Goal: Information Seeking & Learning: Compare options

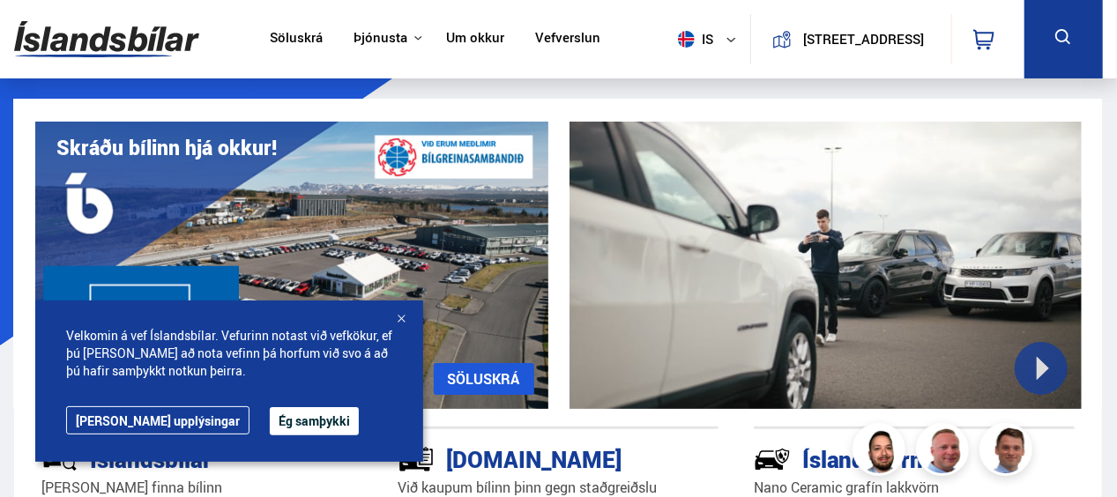
click at [403, 316] on div at bounding box center [401, 320] width 18 height 18
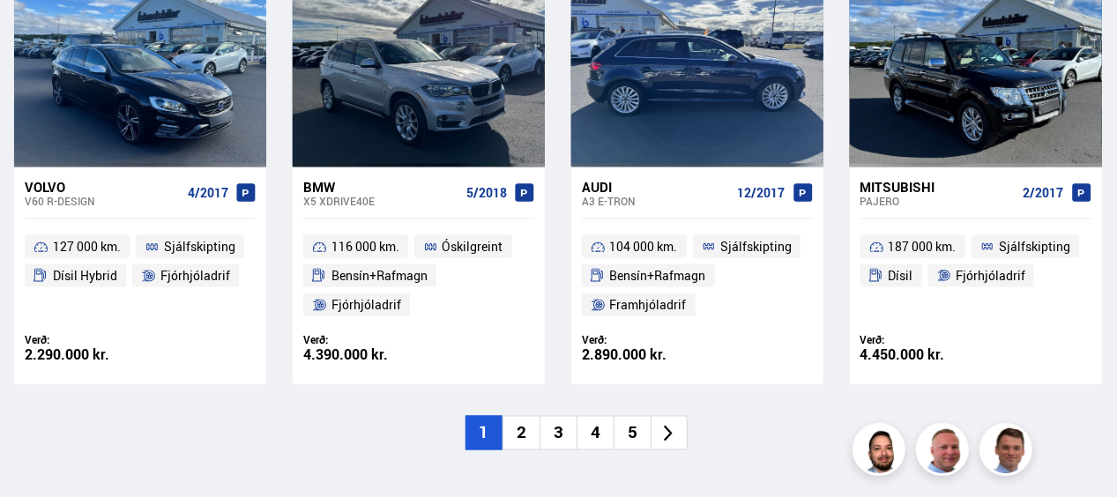
scroll to position [1305, 0]
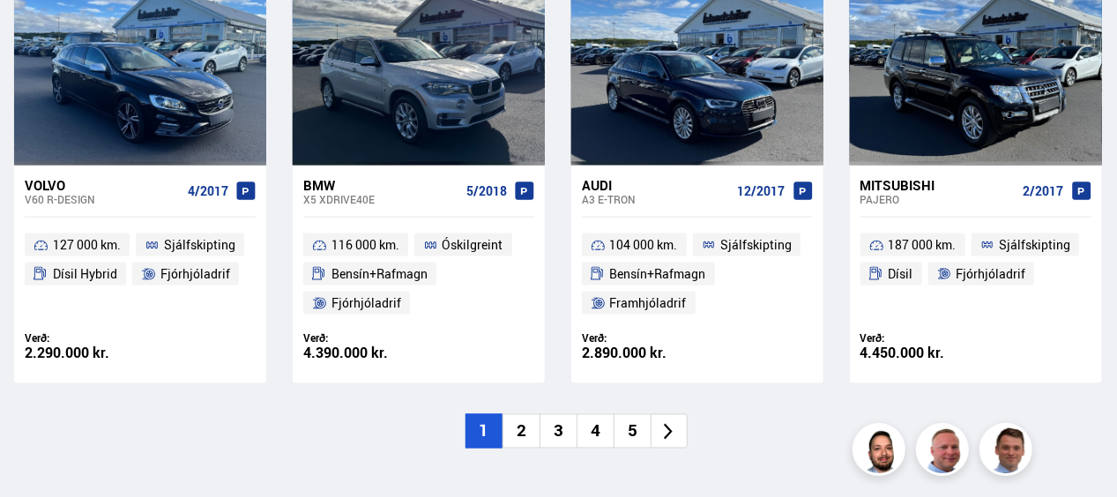
click at [526, 414] on li "2" at bounding box center [521, 431] width 37 height 34
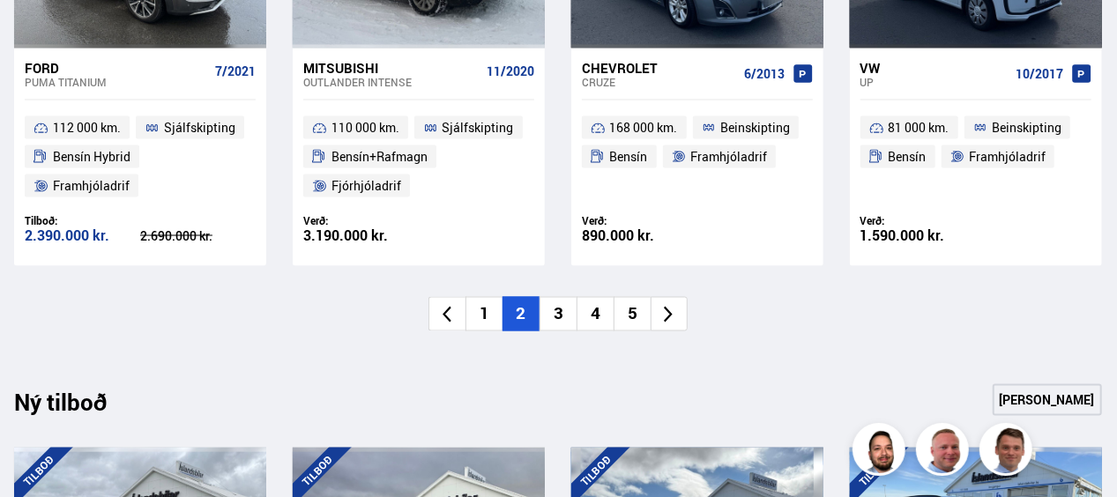
scroll to position [1481, 0]
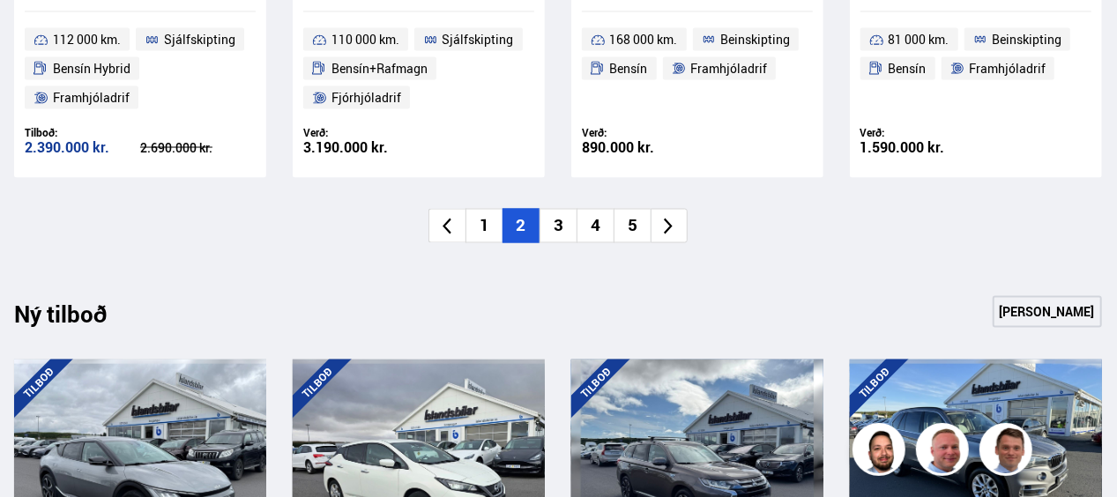
click at [565, 226] on li "3" at bounding box center [558, 226] width 37 height 34
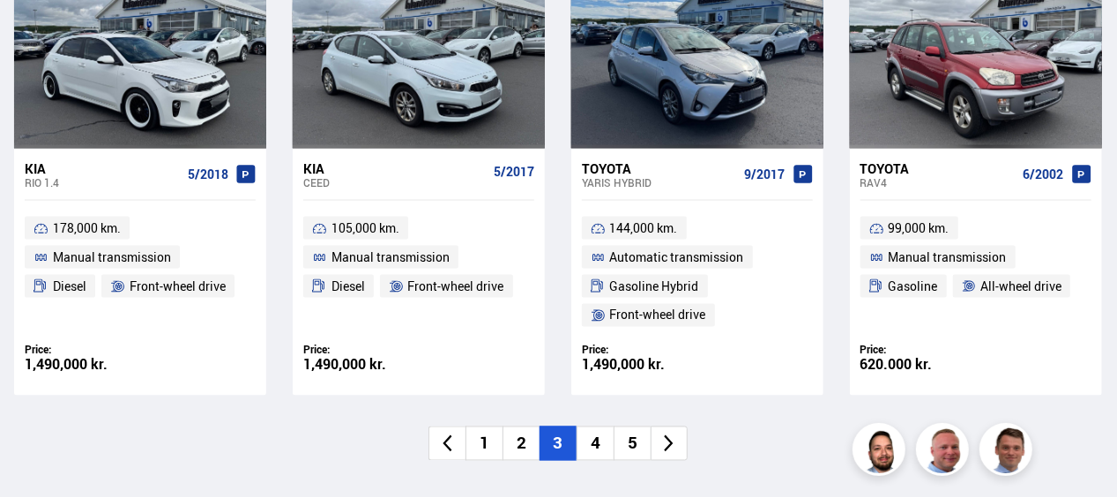
scroll to position [1376, 0]
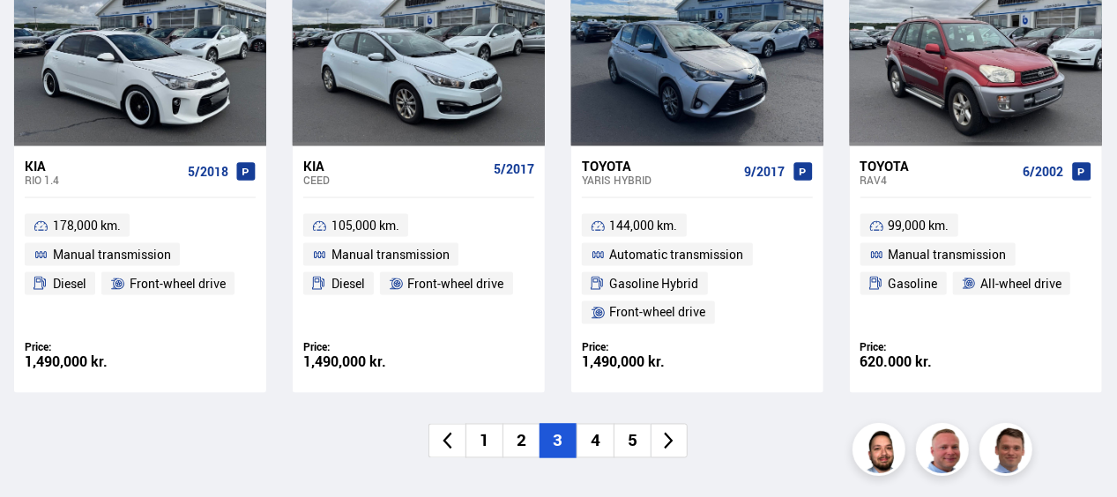
click at [594, 424] on li "4" at bounding box center [595, 441] width 37 height 34
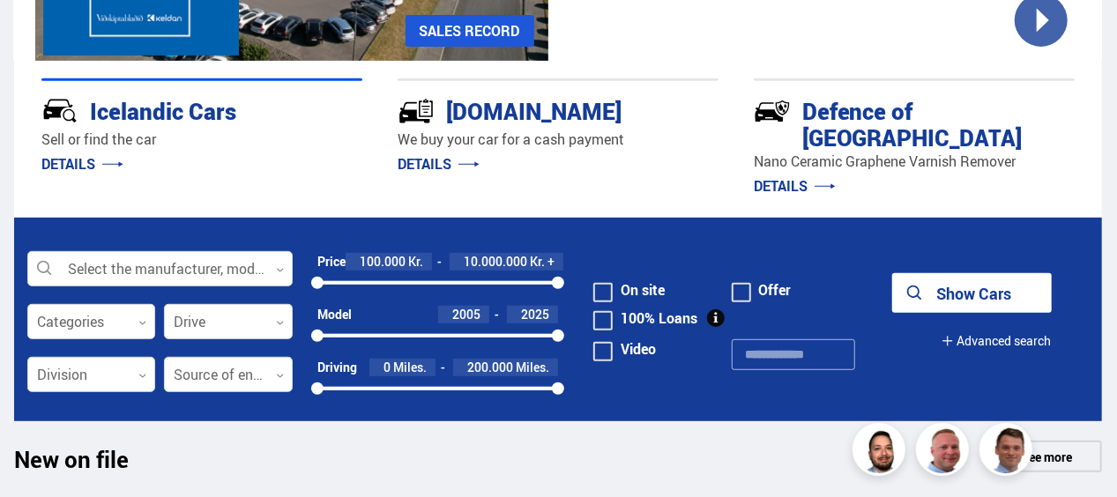
scroll to position [494, 0]
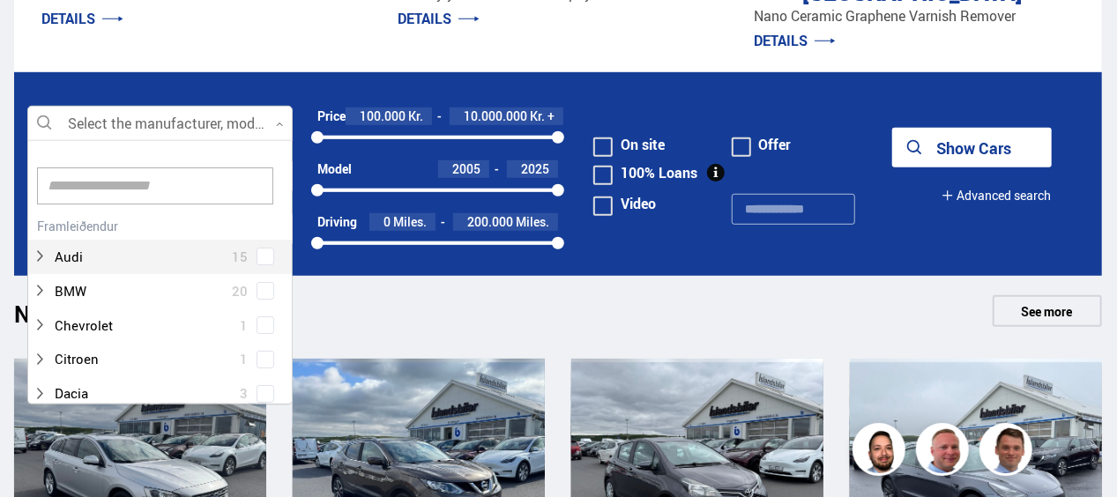
click at [242, 119] on div "Select the manufacturer, model or feature 0 Hreinsa valið Audi 15 BMW 20 Chevro…" at bounding box center [159, 123] width 265 height 35
click at [215, 168] on input at bounding box center [155, 186] width 236 height 37
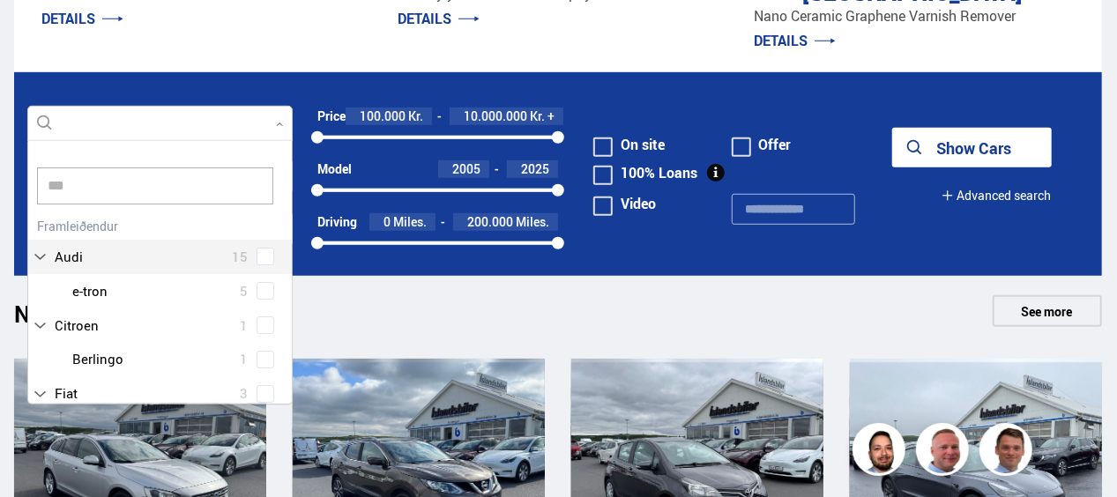
scroll to position [0, 0]
type input "****"
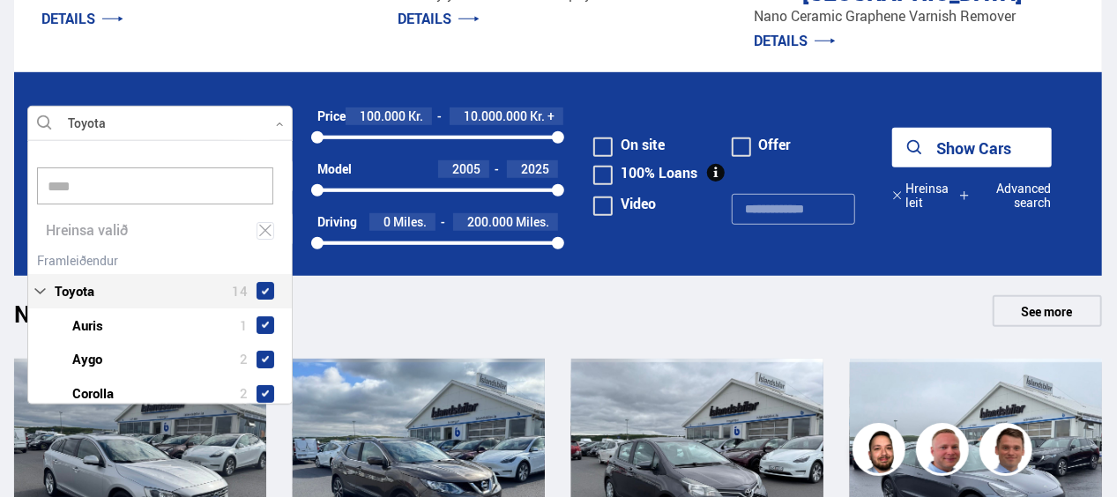
click at [263, 248] on div "Toyota 14 Toyota Auris 1 Toyota Aygo 2 Toyota Corolla 2 Toyota Highlander 1 Toy…" at bounding box center [160, 432] width 264 height 369
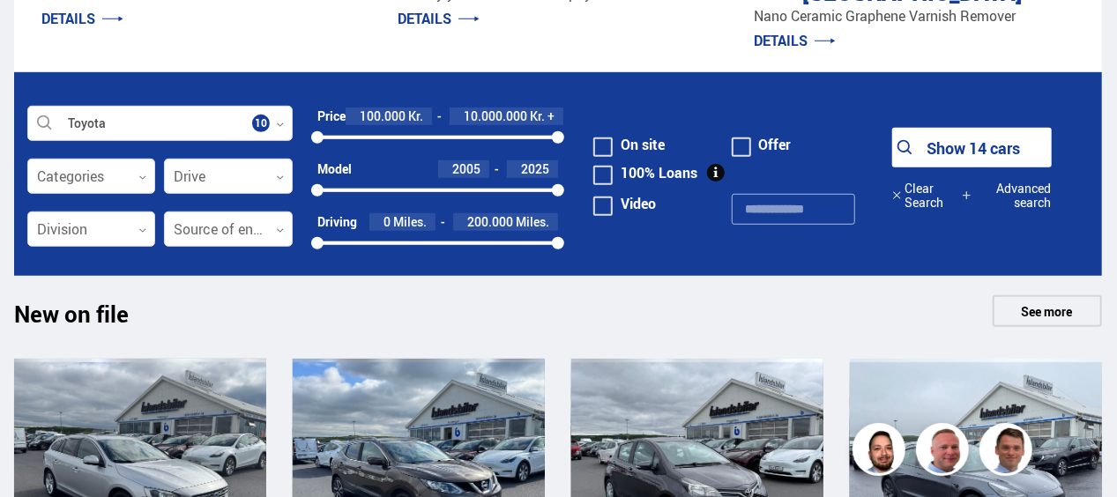
click at [332, 303] on div "New on file See more" at bounding box center [558, 316] width 1088 height 42
click at [950, 138] on font "Show 14 cars" at bounding box center [973, 148] width 93 height 21
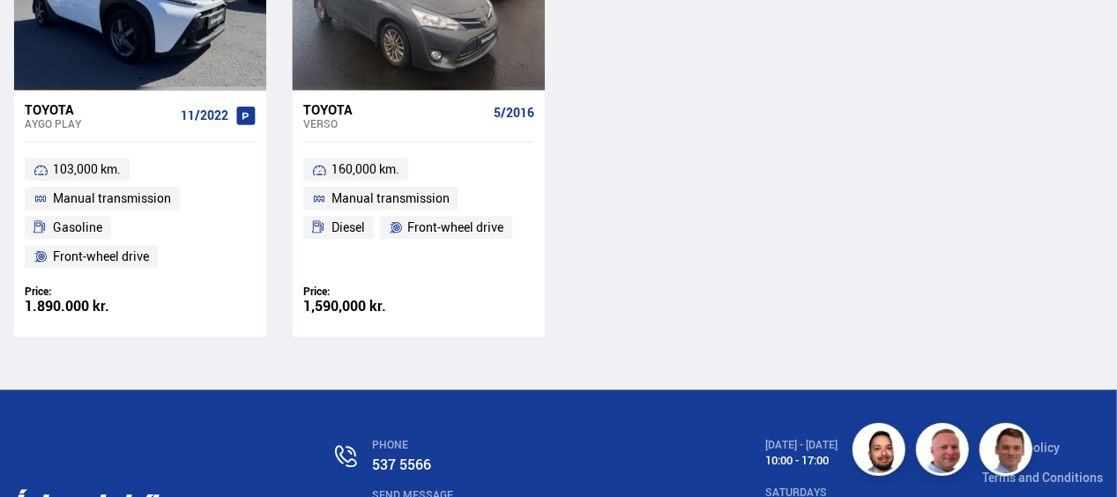
scroll to position [2107, 0]
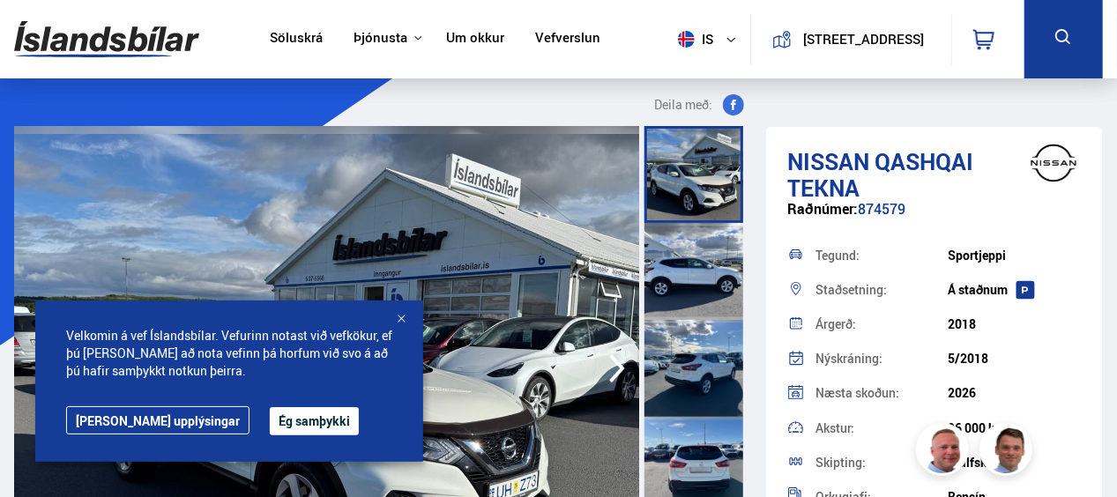
click at [404, 316] on div at bounding box center [401, 320] width 18 height 18
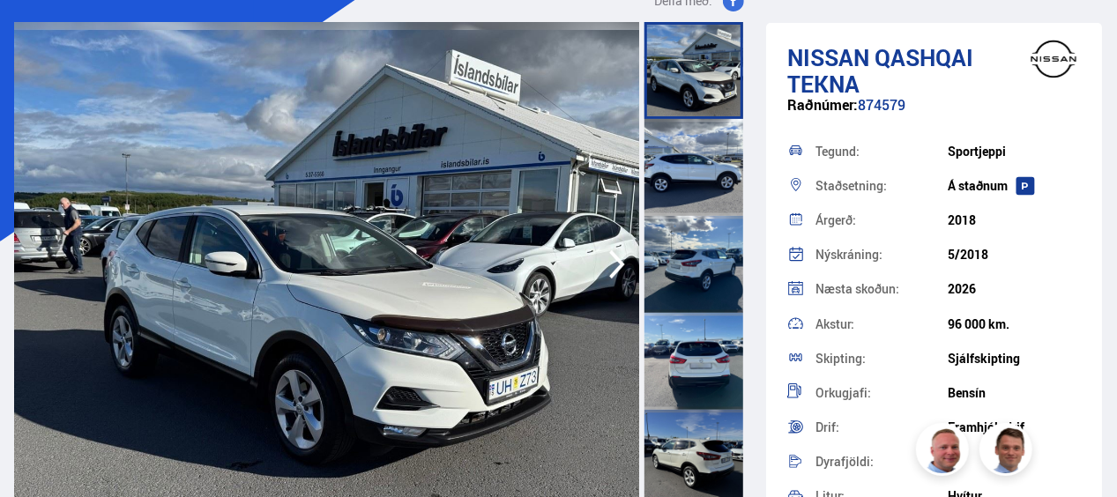
scroll to position [106, 0]
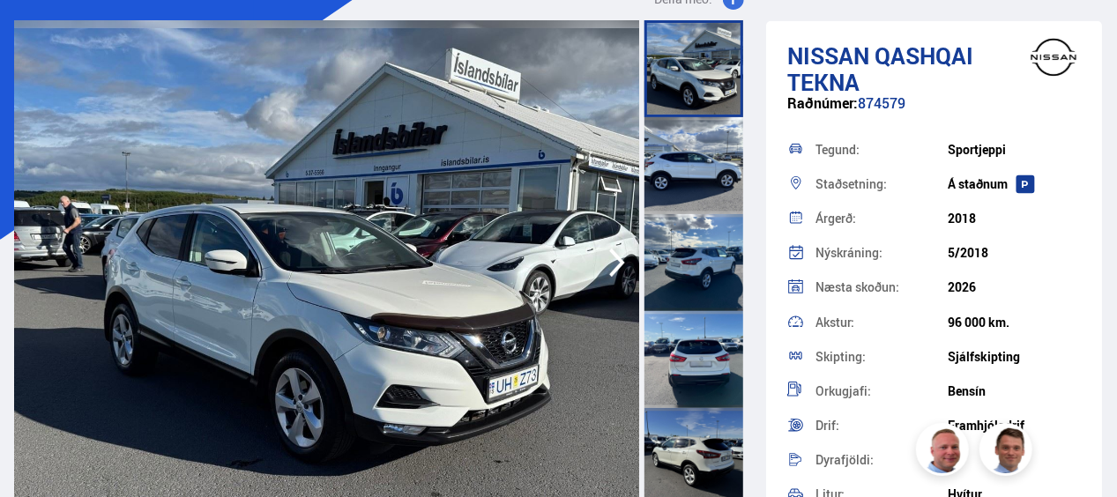
click at [691, 152] on div at bounding box center [694, 165] width 99 height 97
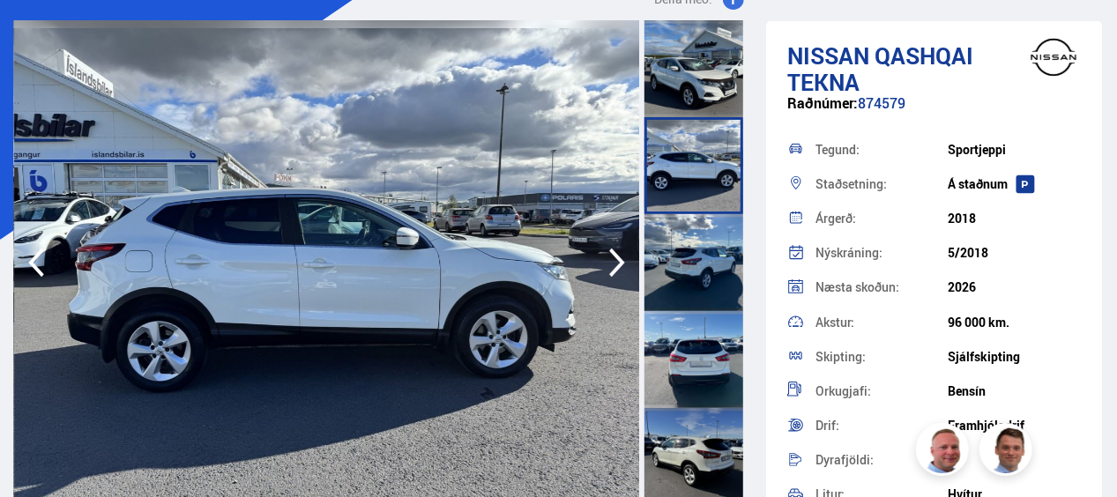
click at [702, 231] on div at bounding box center [694, 262] width 99 height 97
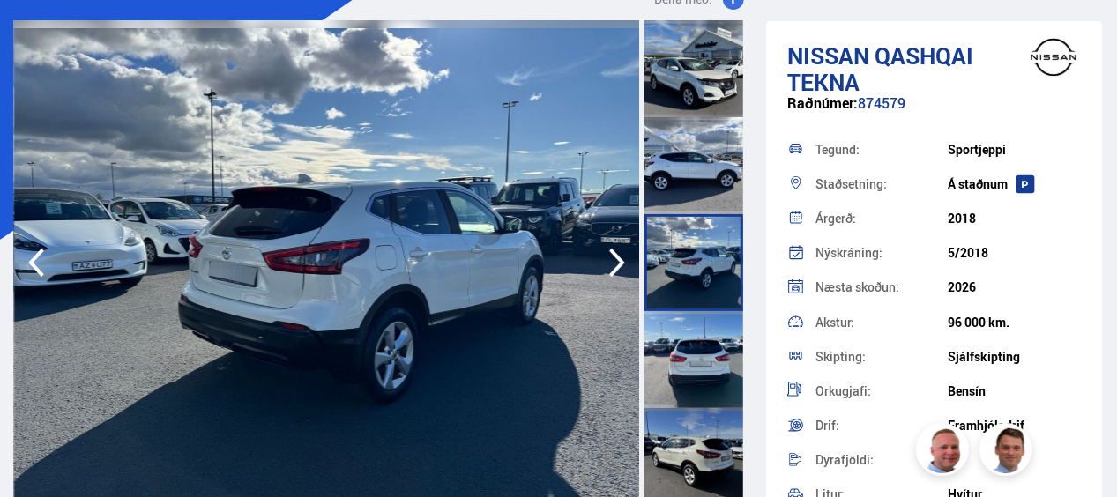
click at [695, 339] on div at bounding box center [694, 359] width 99 height 97
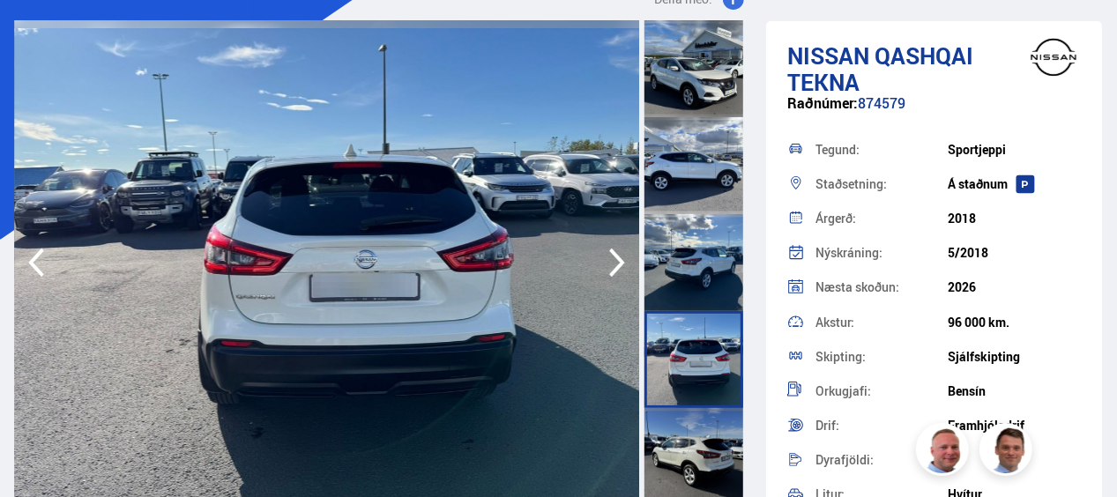
scroll to position [0, 0]
click at [698, 433] on div at bounding box center [694, 456] width 99 height 97
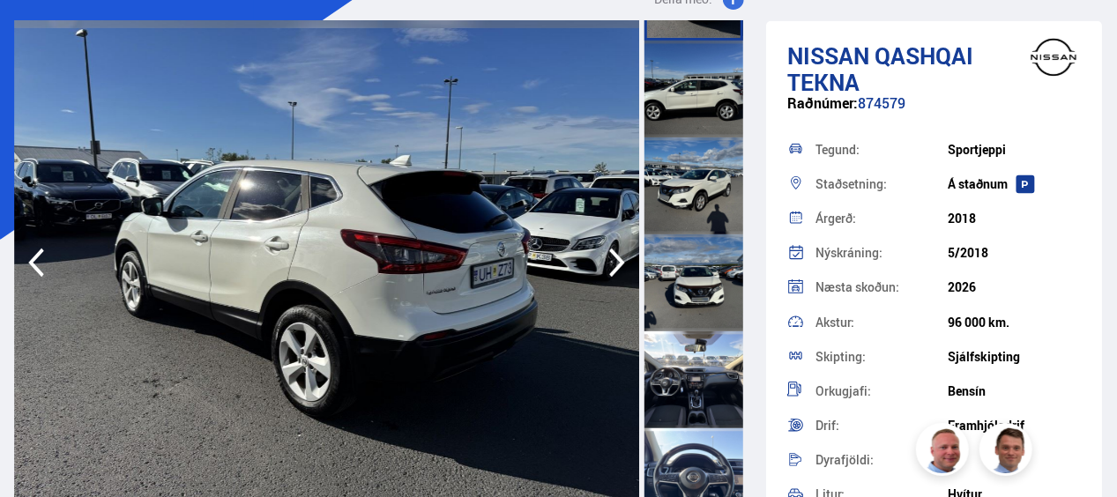
scroll to position [529, 0]
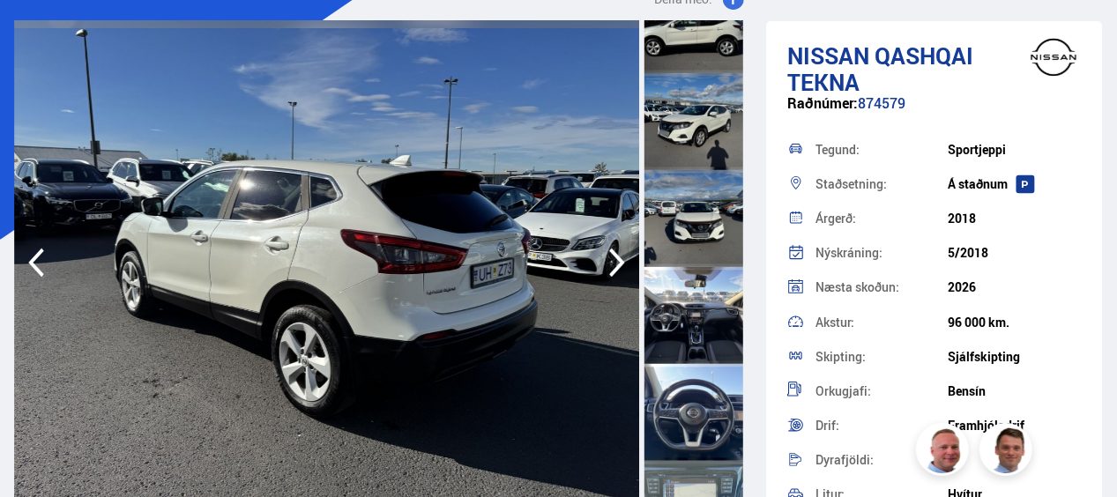
click at [683, 335] on div at bounding box center [694, 315] width 99 height 97
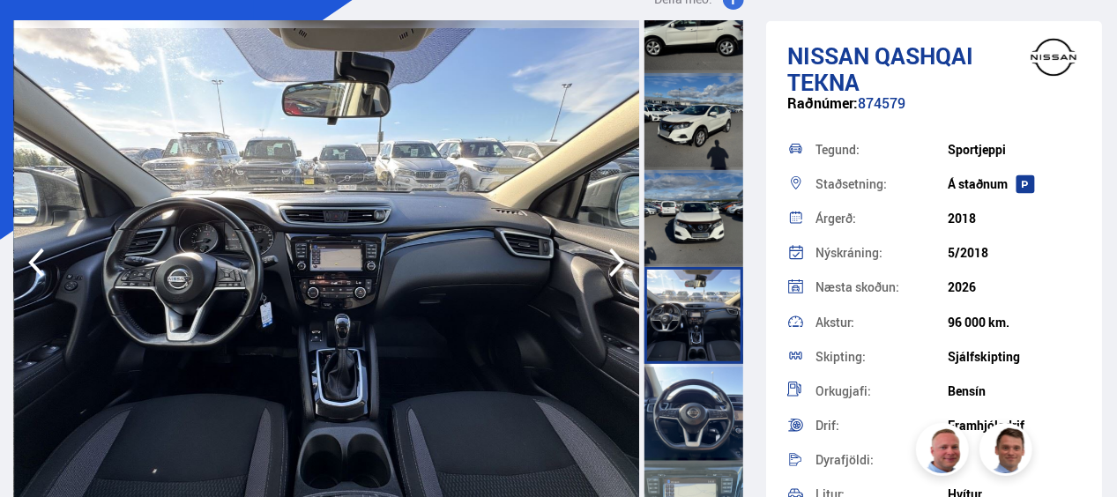
click at [684, 424] on div at bounding box center [694, 412] width 99 height 97
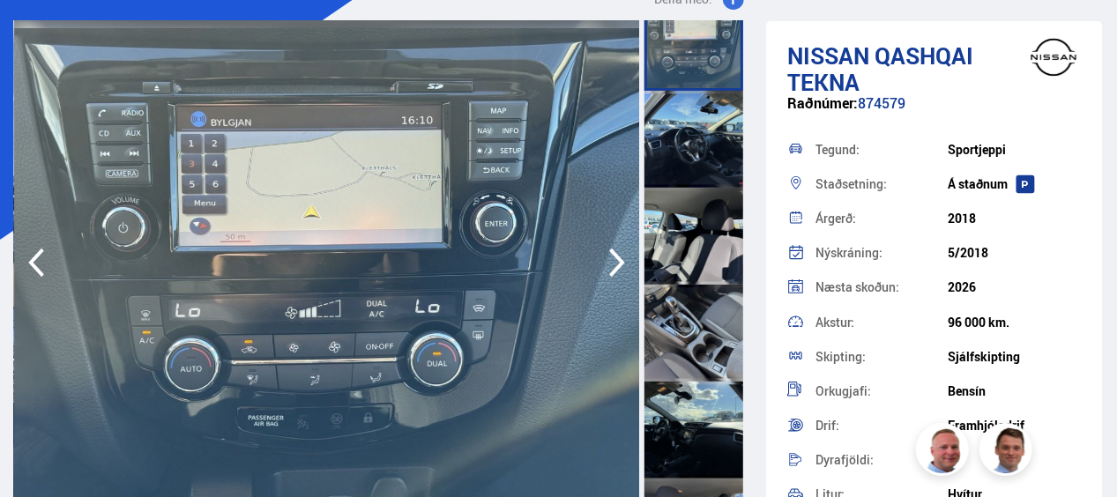
scroll to position [1012, 0]
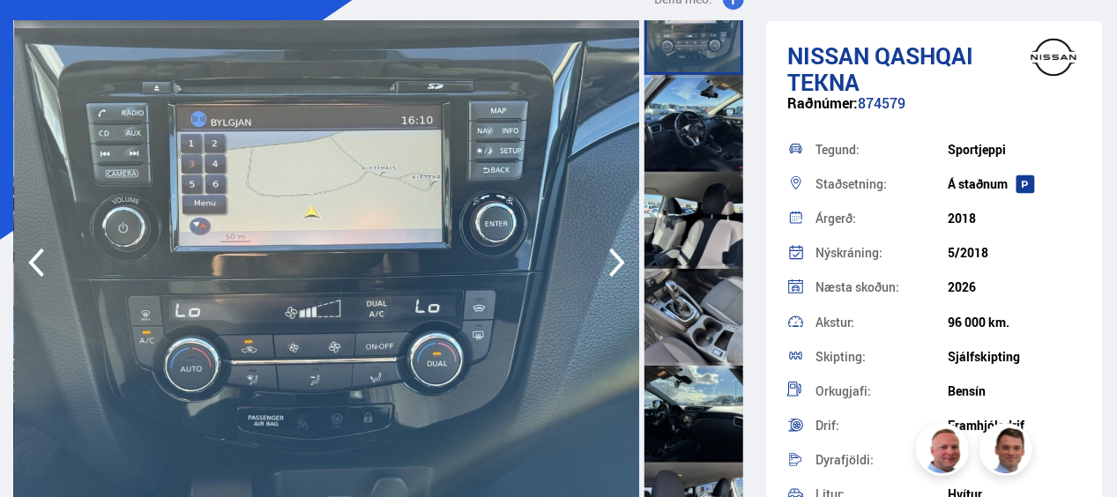
click at [697, 125] on div at bounding box center [694, 123] width 99 height 97
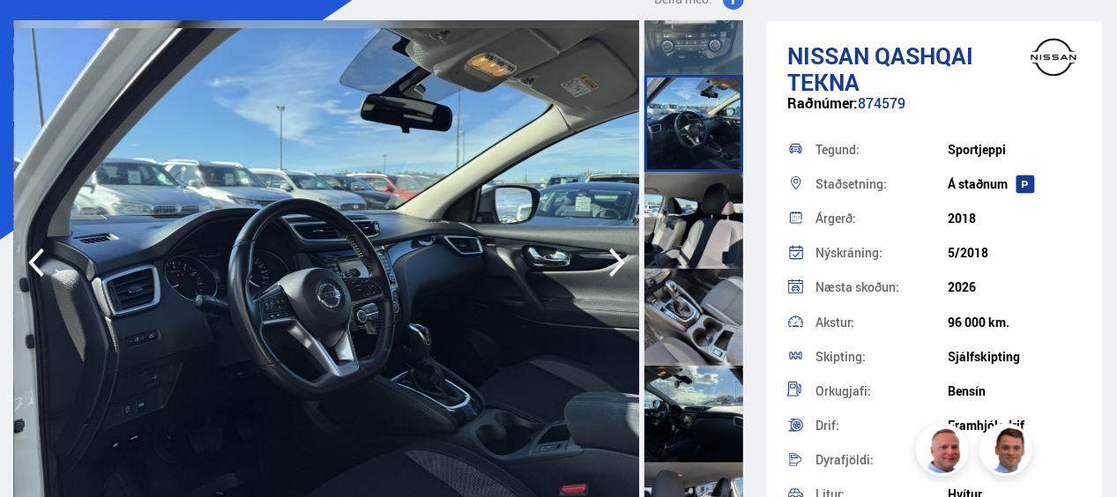
click at [705, 190] on div at bounding box center [694, 220] width 99 height 97
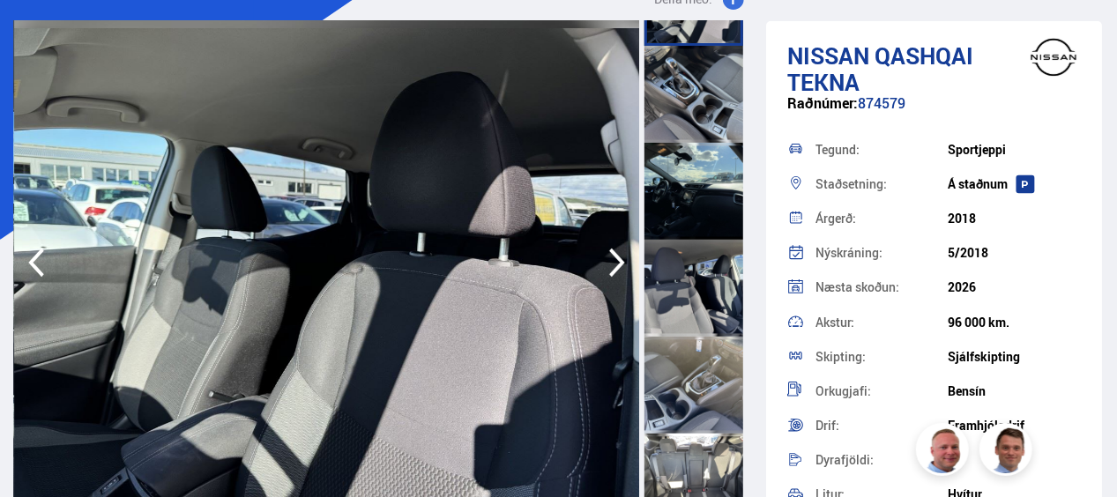
scroll to position [1275, 0]
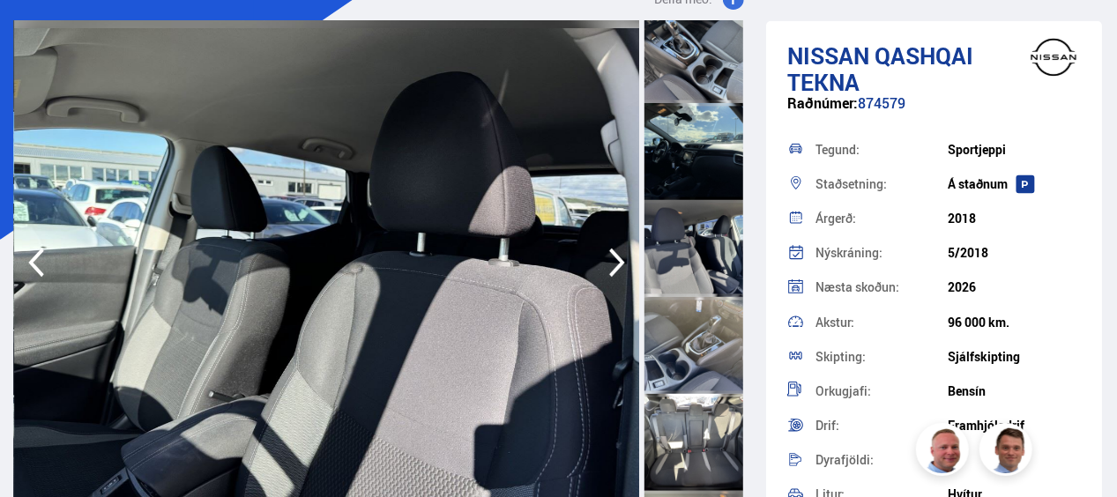
click at [705, 74] on div at bounding box center [694, 54] width 99 height 97
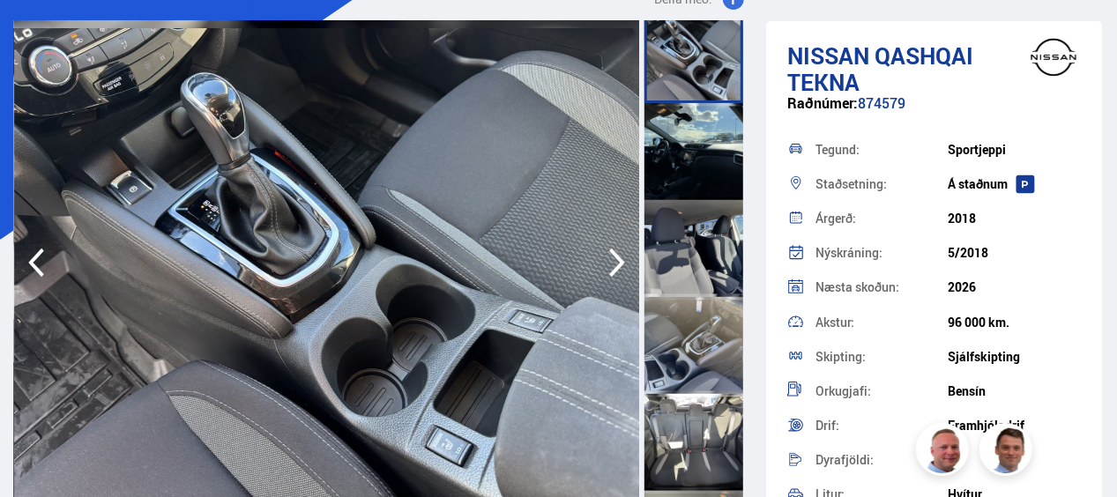
click at [712, 183] on div at bounding box center [694, 151] width 99 height 97
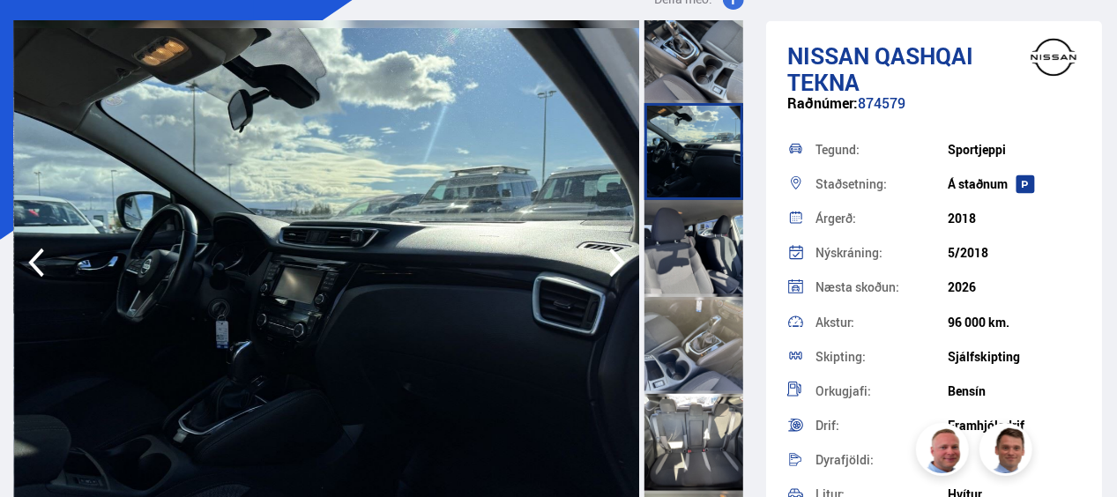
click at [718, 235] on div at bounding box center [694, 248] width 99 height 97
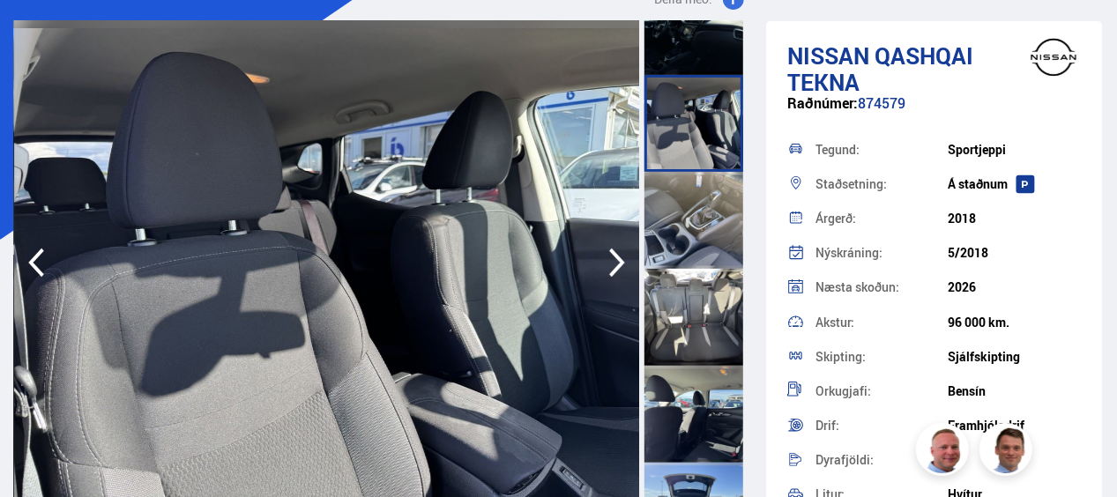
scroll to position [1431, 0]
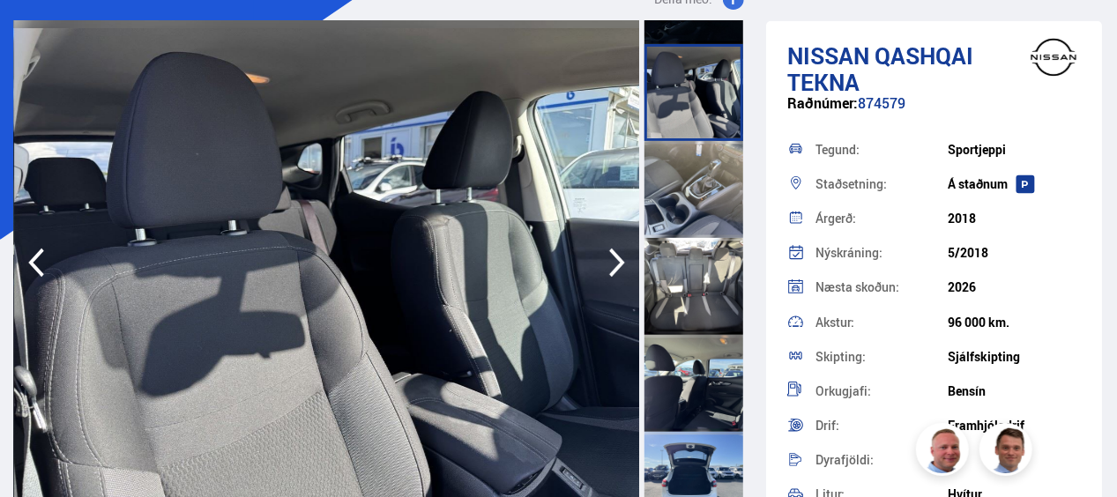
click at [706, 192] on div at bounding box center [694, 189] width 99 height 97
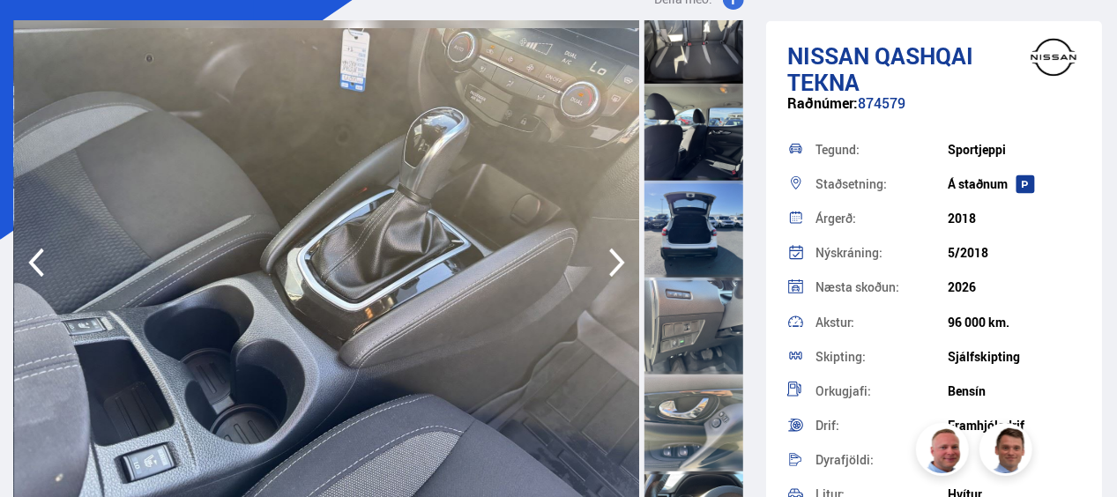
scroll to position [1695, 0]
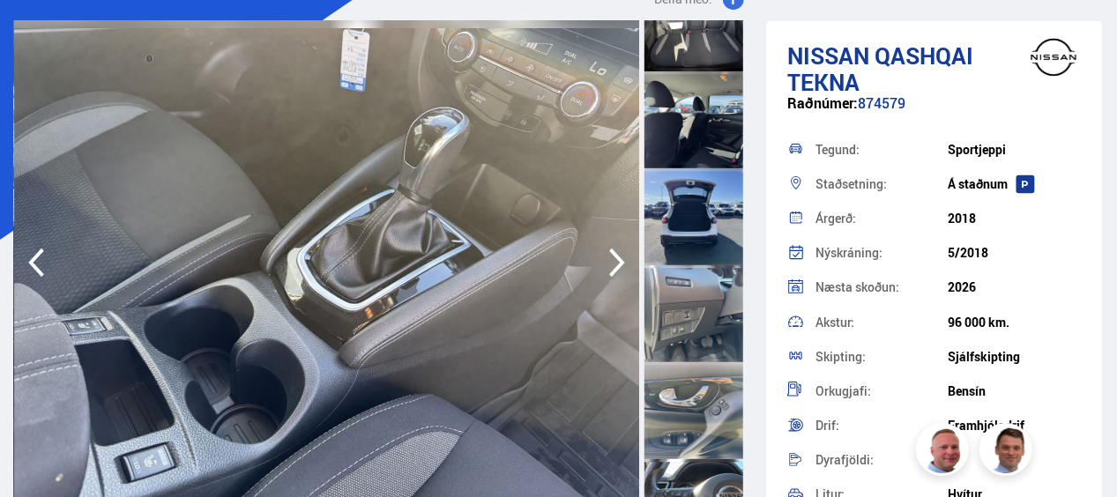
click at [710, 246] on div at bounding box center [694, 216] width 99 height 97
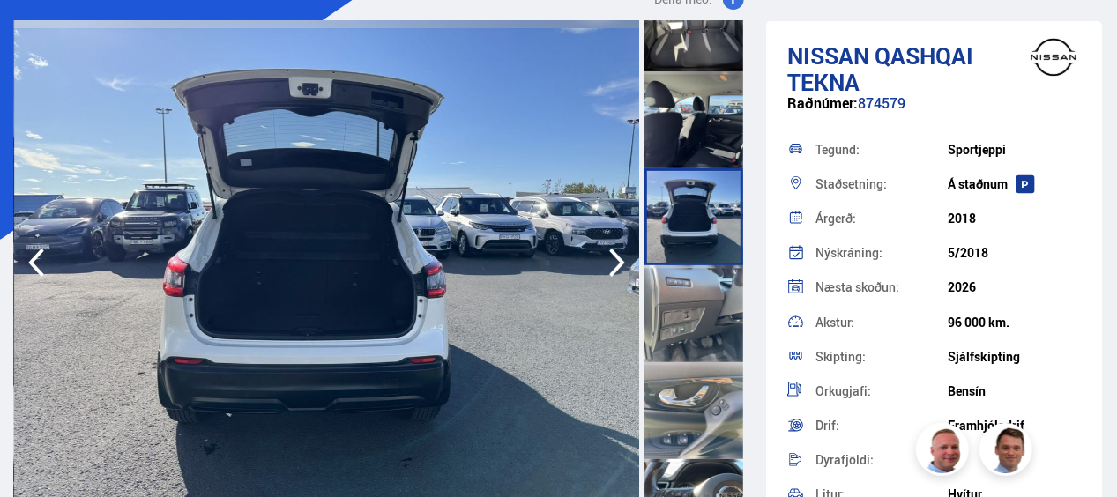
click at [706, 423] on div at bounding box center [694, 410] width 99 height 97
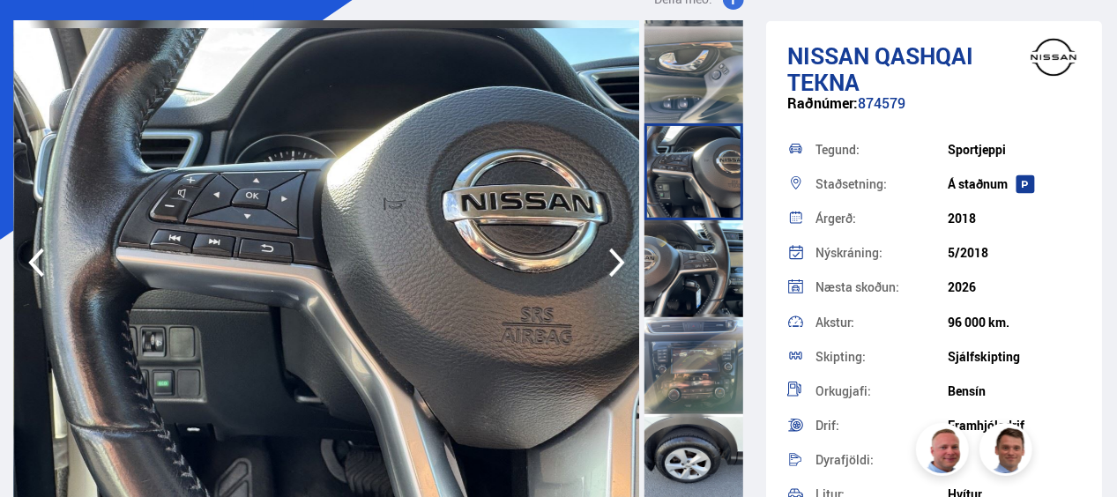
scroll to position [2037, 0]
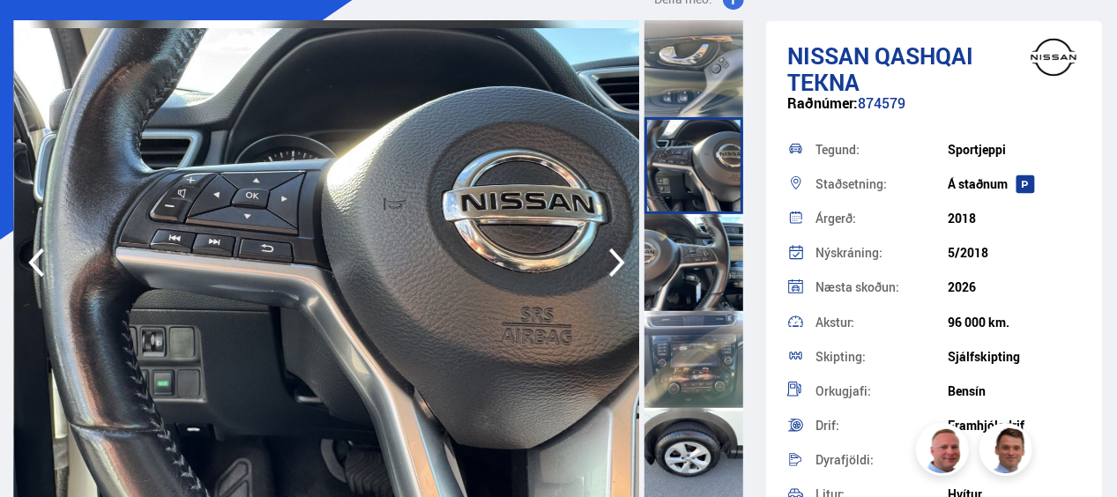
drag, startPoint x: 1104, startPoint y: 195, endPoint x: 1102, endPoint y: 235, distance: 39.7
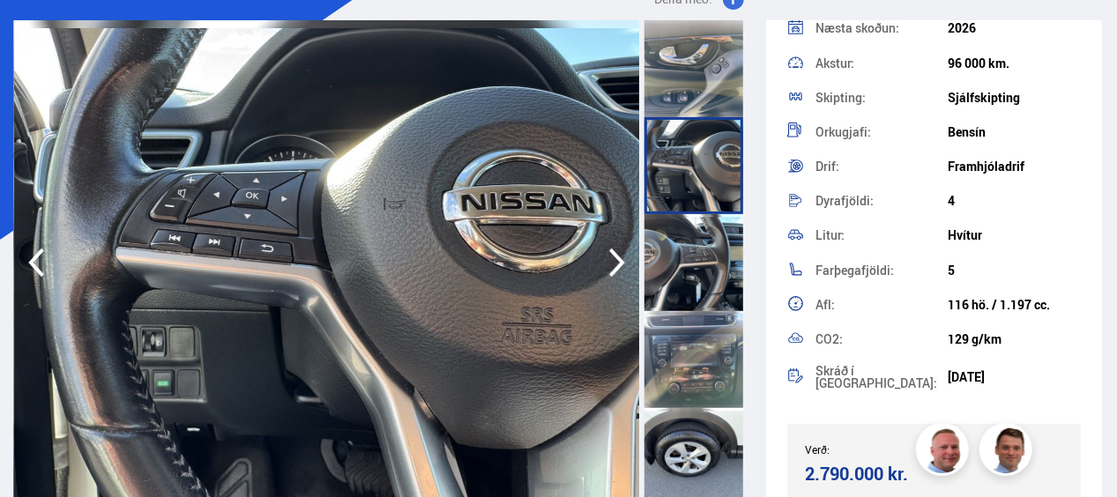
scroll to position [272, 0]
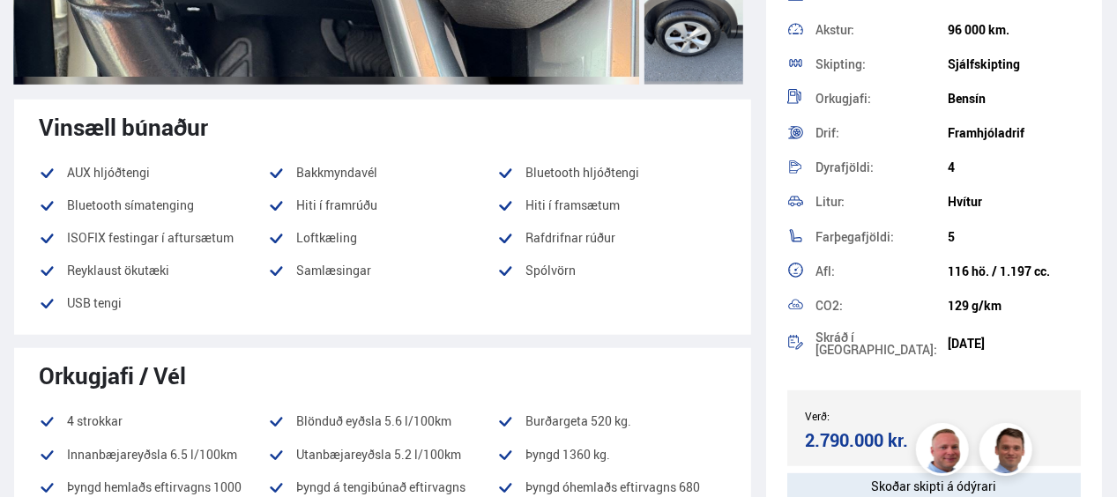
scroll to position [529, 0]
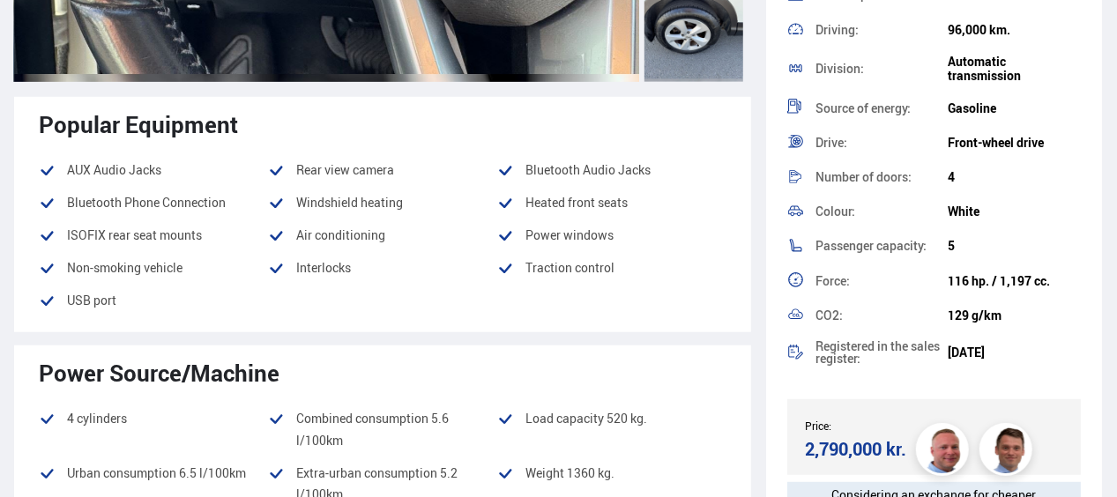
click at [716, 202] on li "Heated front seats" at bounding box center [611, 202] width 229 height 21
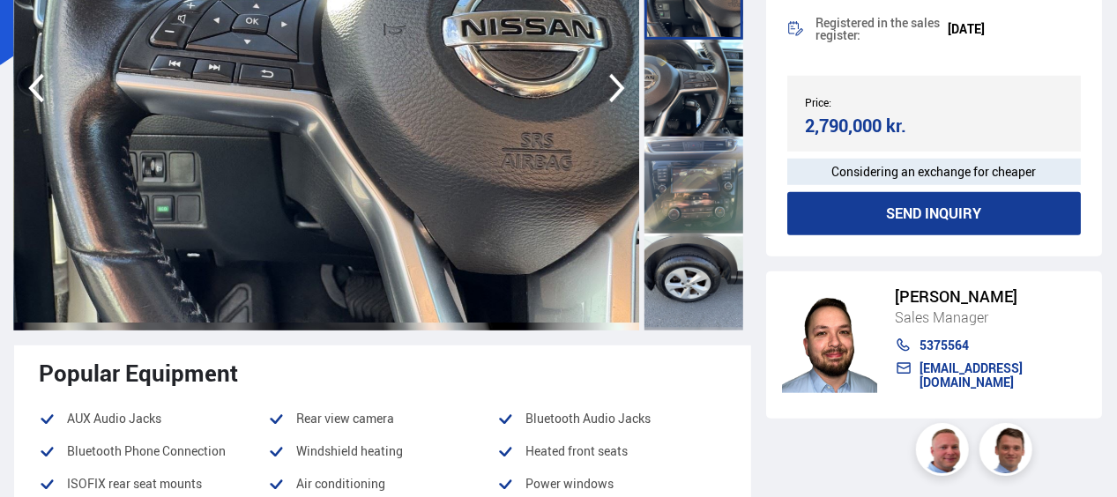
scroll to position [282, 0]
